Goal: Find contact information: Find contact information

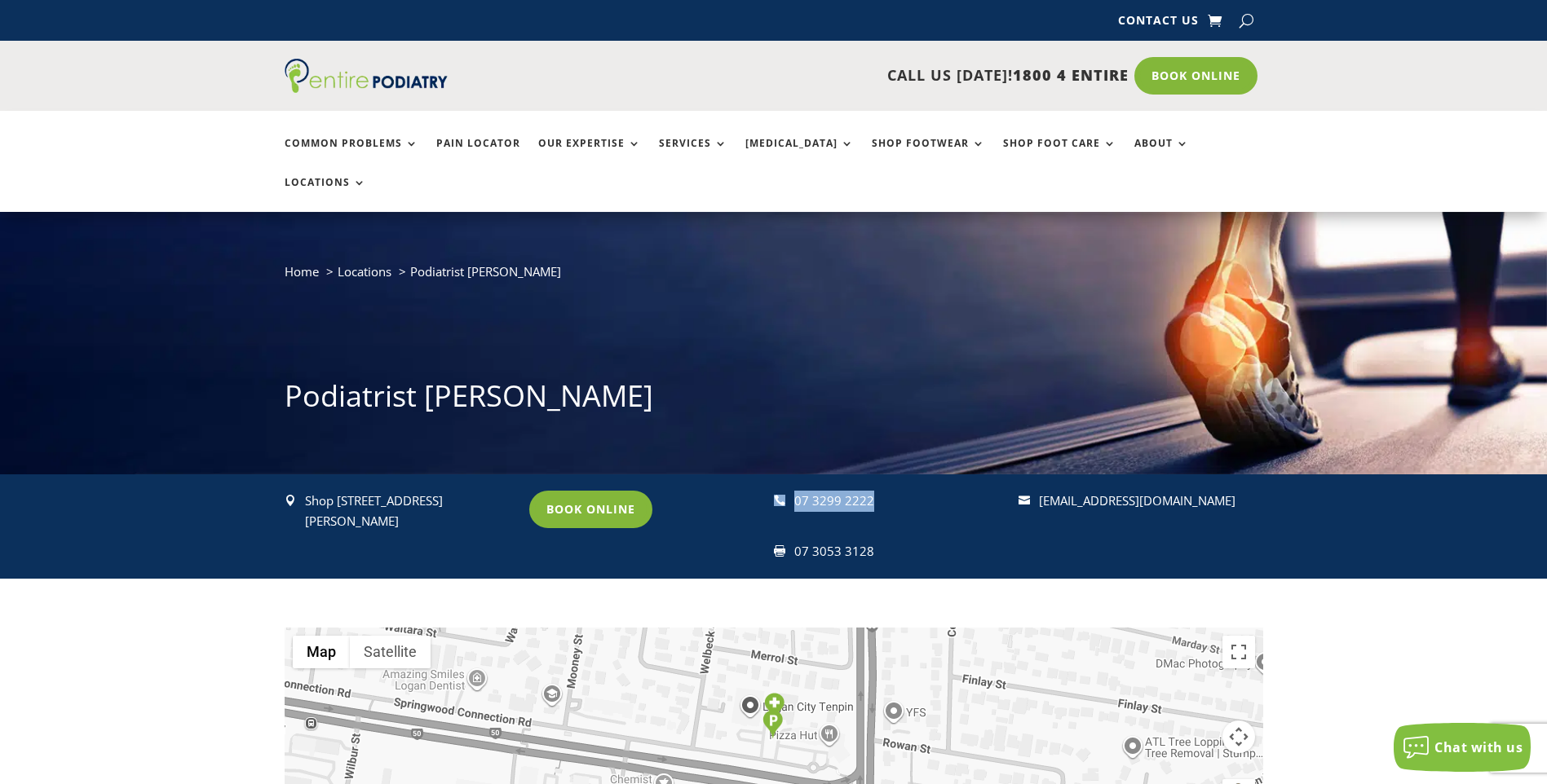
drag, startPoint x: 864, startPoint y: 455, endPoint x: 782, endPoint y: 455, distance: 82.0
click at [782, 491] on div " 07 3299 2222" at bounding box center [888, 501] width 230 height 21
copy div " 07 3299 2222"
click at [791, 491] on div " 07 3299 2222  07 3053 3128" at bounding box center [888, 526] width 230 height 71
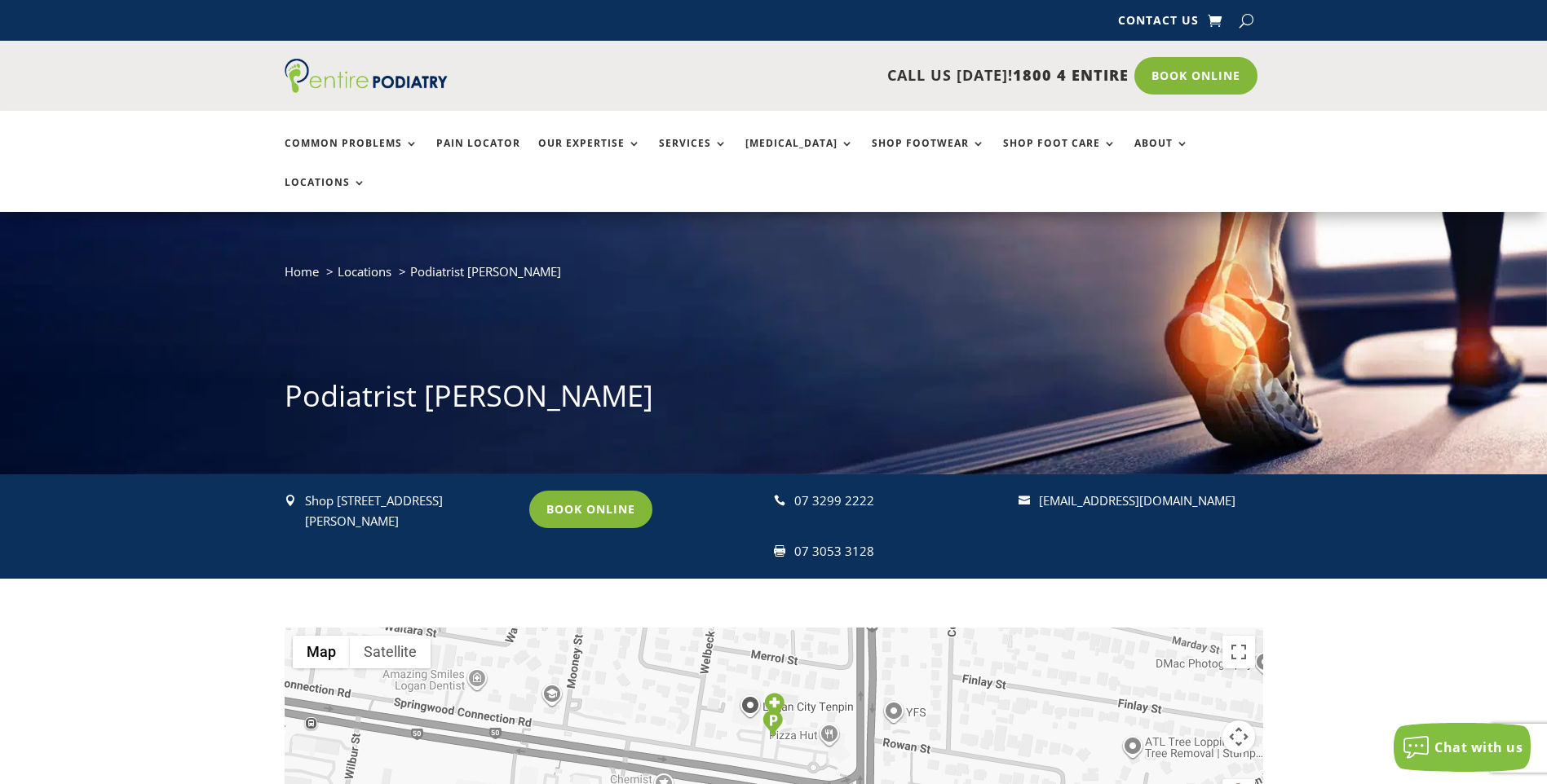
click at [793, 491] on div " 07 3299 2222" at bounding box center [888, 501] width 230 height 21
click at [862, 491] on div "07 3299 2222" at bounding box center [899, 501] width 210 height 21
drag, startPoint x: 872, startPoint y: 507, endPoint x: 812, endPoint y: 511, distance: 60.1
click at [812, 541] on div "07 3053 3128" at bounding box center [899, 551] width 210 height 21
copy div "3053 3128"
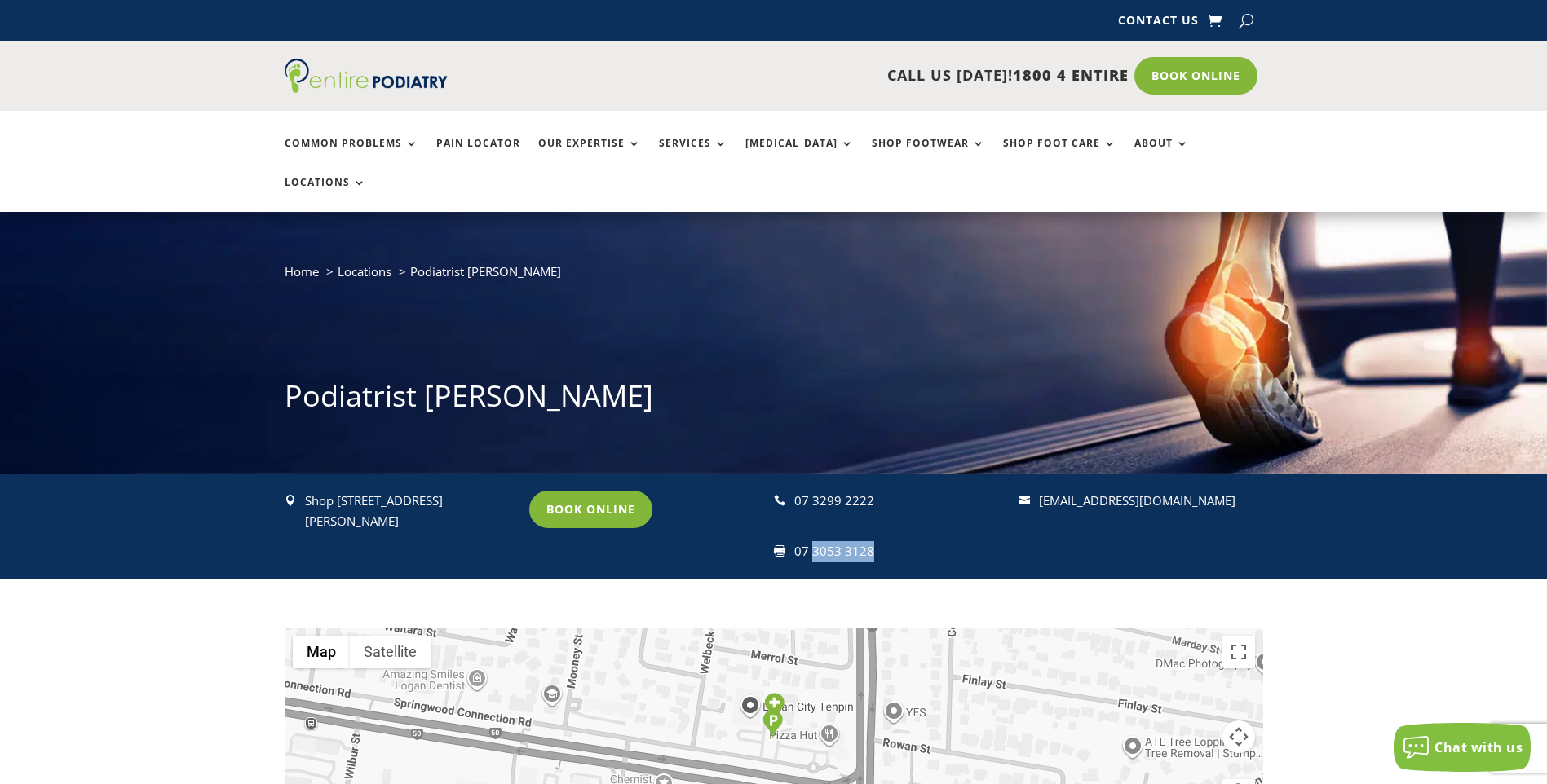
drag, startPoint x: 1239, startPoint y: 459, endPoint x: 1038, endPoint y: 463, distance: 201.0
click at [1039, 491] on p "[EMAIL_ADDRESS][DOMAIN_NAME]" at bounding box center [1144, 501] width 210 height 21
copy link "[EMAIL_ADDRESS][DOMAIN_NAME]"
